Goal: Transaction & Acquisition: Purchase product/service

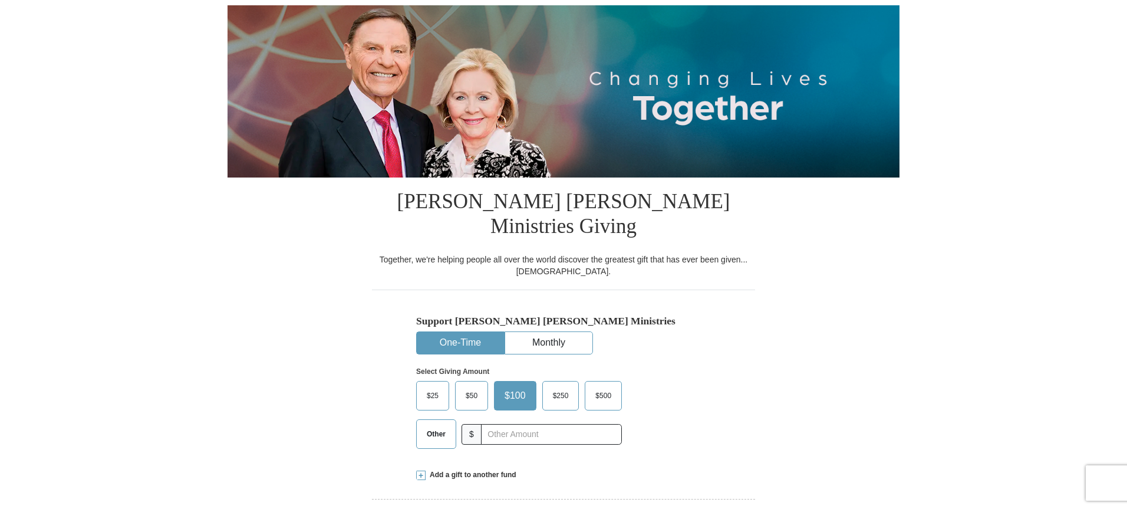
click at [436, 387] on span "$25" at bounding box center [433, 396] width 24 height 18
click at [0, 0] on input "$25" at bounding box center [0, 0] width 0 height 0
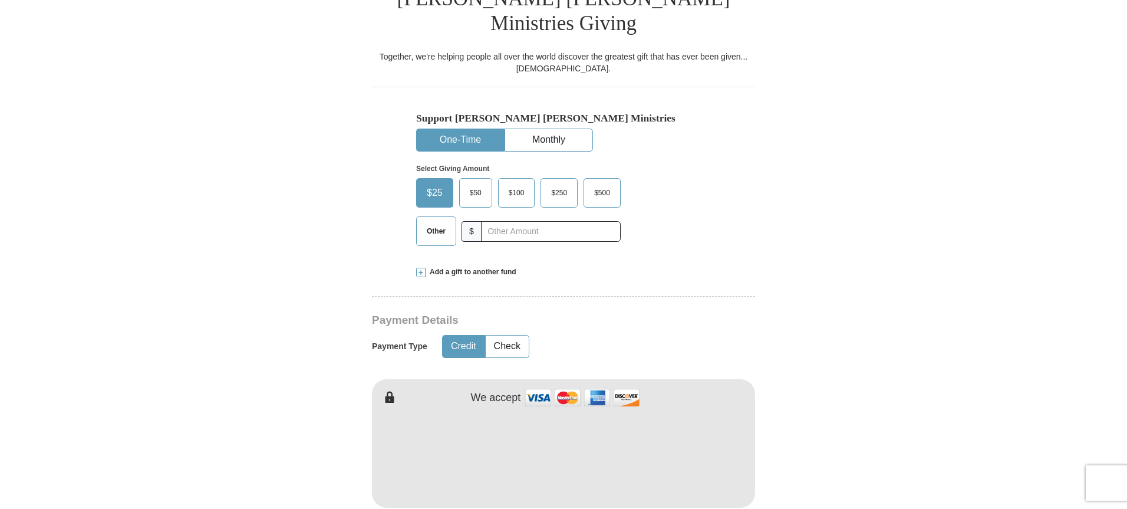
scroll to position [354, 0]
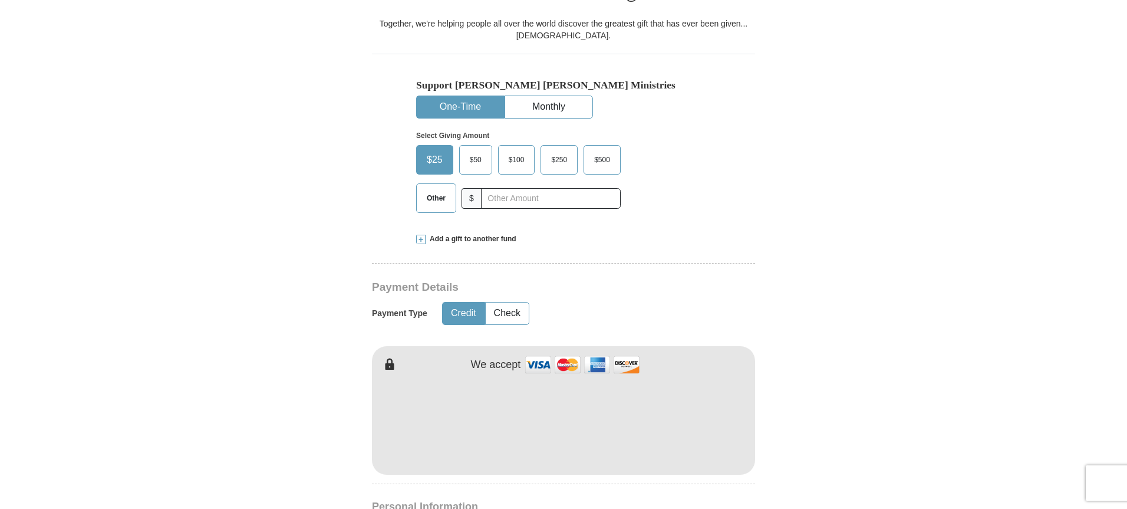
type input "[PERSON_NAME]"
click at [815, 325] on form "Already have an account? Sign in for faster giving. Don't have an account? Crea…" at bounding box center [564, 433] width 672 height 1478
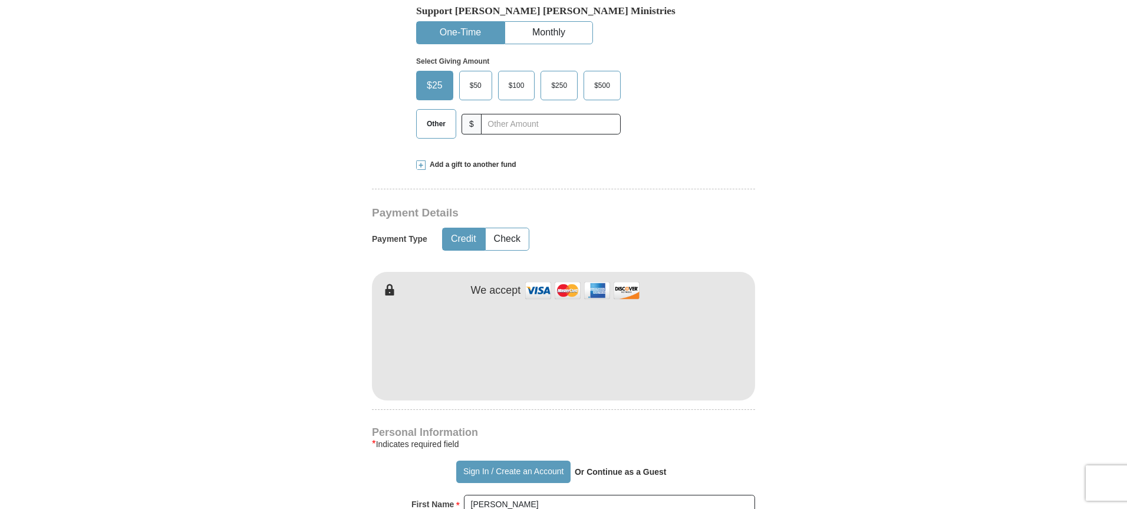
scroll to position [648, 0]
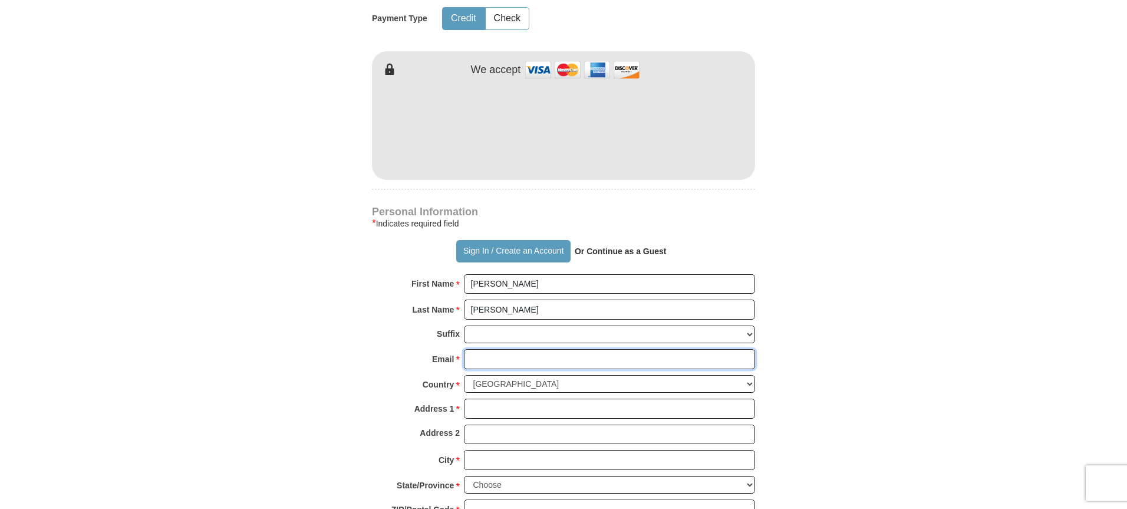
click at [531, 349] on input "Email *" at bounding box center [609, 359] width 291 height 20
type input "[EMAIL_ADDRESS][DOMAIN_NAME]"
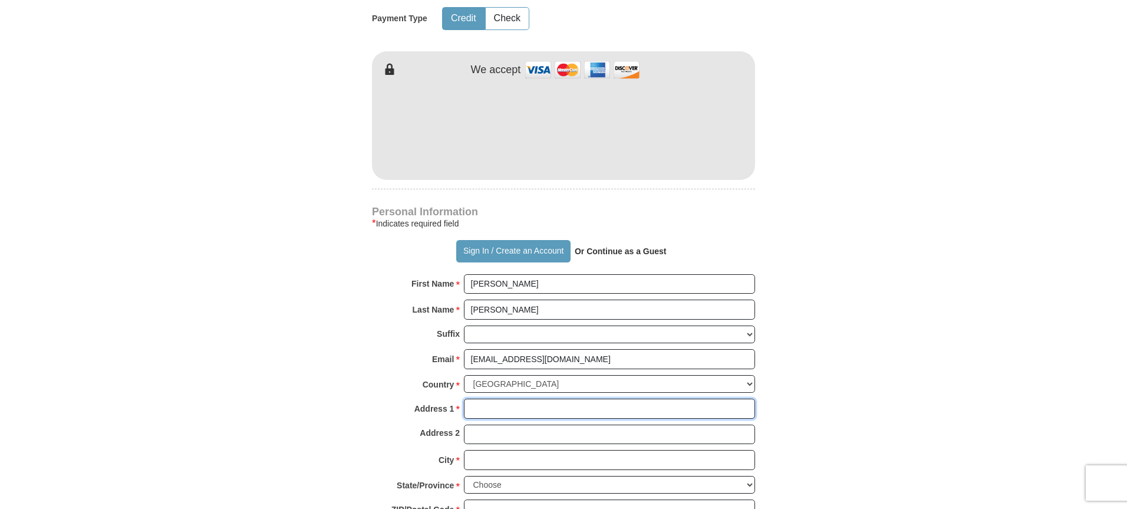
type input "[STREET_ADDRESS]"
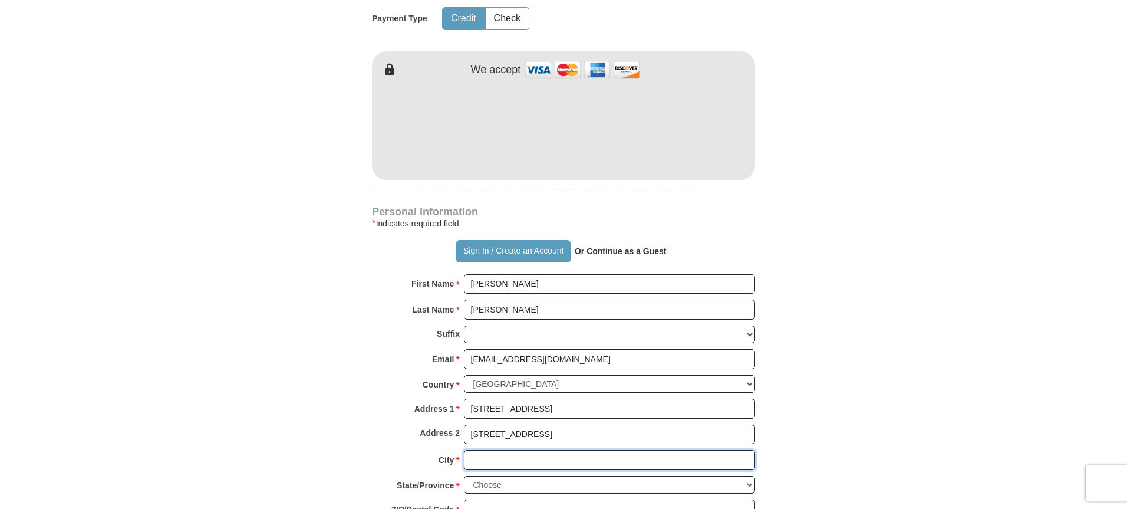
type input "Lansing"
select select "MI"
type input "48910"
type input "5175990149"
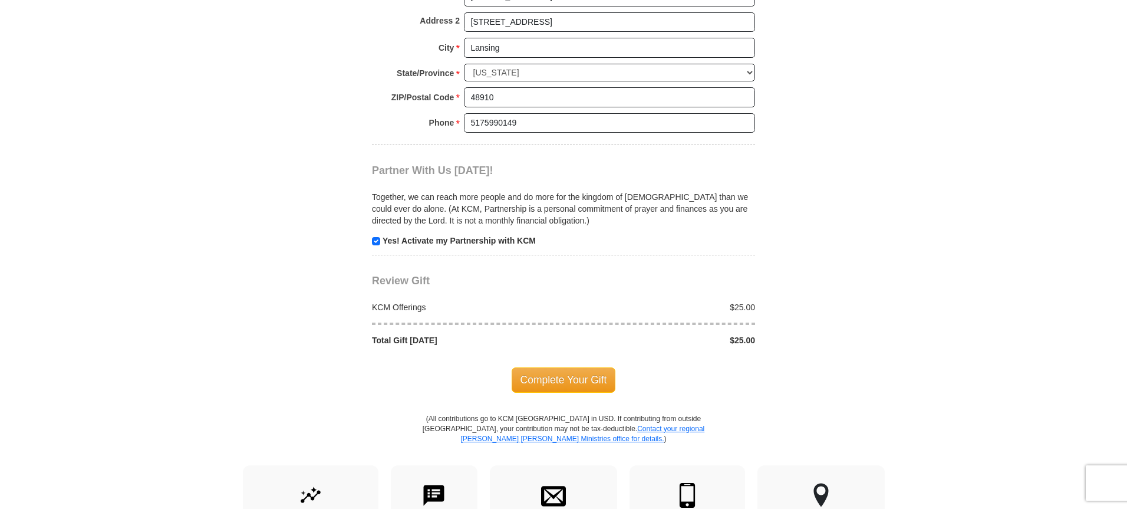
scroll to position [1120, 0]
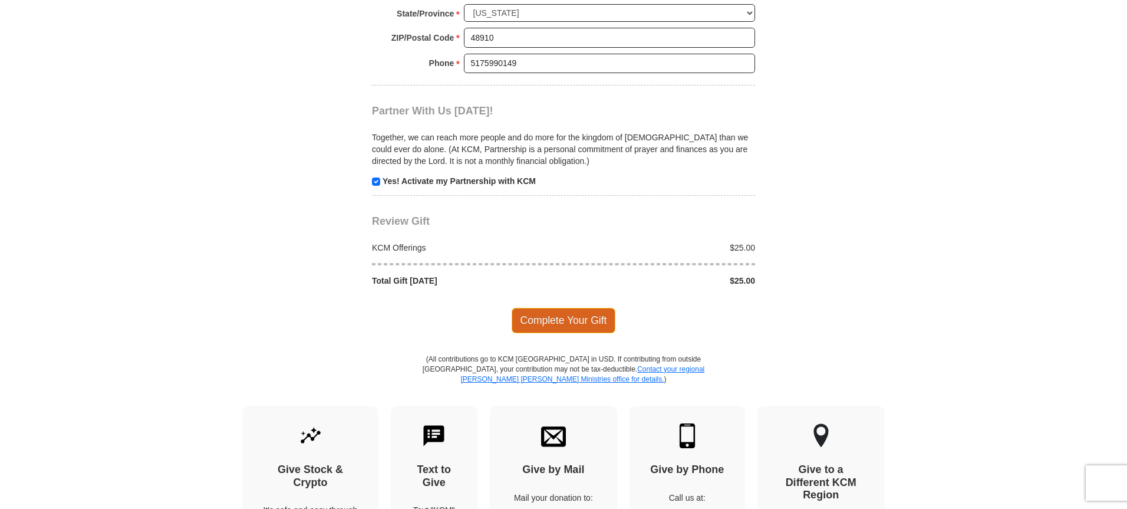
click at [567, 308] on span "Complete Your Gift" at bounding box center [564, 320] width 104 height 25
